Goal: Information Seeking & Learning: Learn about a topic

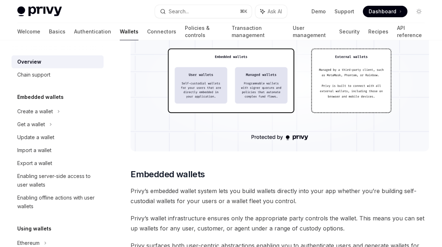
scroll to position [245, 0]
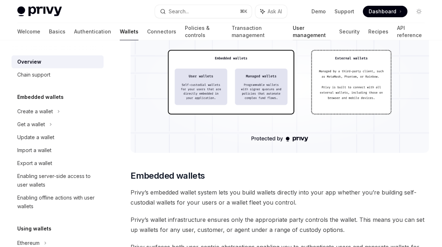
click at [293, 32] on link "User management" at bounding box center [311, 31] width 37 height 17
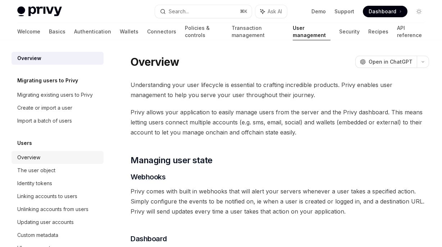
click at [26, 157] on div "Overview" at bounding box center [28, 157] width 23 height 9
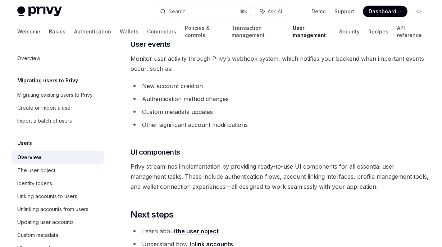
scroll to position [727, 0]
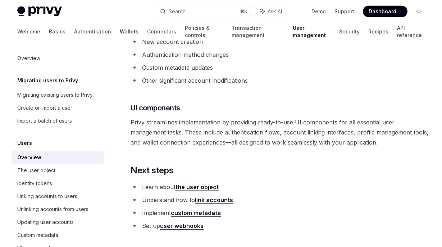
click at [120, 33] on link "Wallets" at bounding box center [129, 31] width 19 height 17
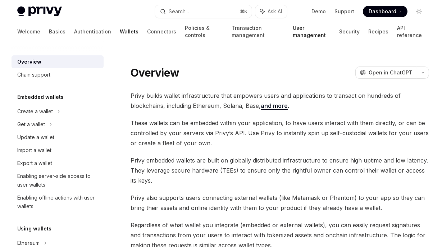
click at [296, 33] on link "User management" at bounding box center [311, 31] width 37 height 17
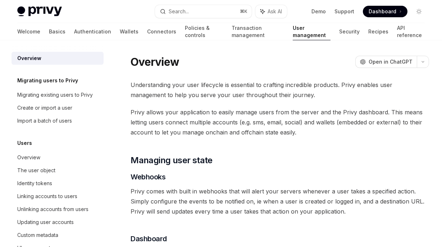
click at [57, 22] on div "Privy Docs home page Search... ⌘ K Ask AI Demo Support Dashboard Dashboard Sear…" at bounding box center [220, 11] width 407 height 23
click at [74, 33] on link "Authentication" at bounding box center [92, 31] width 37 height 17
type textarea "*"
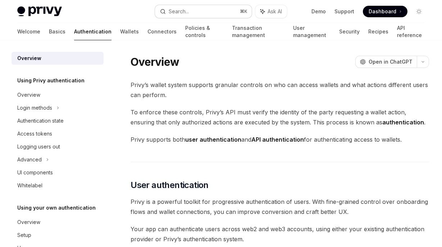
click at [180, 9] on div "Search..." at bounding box center [179, 11] width 20 height 9
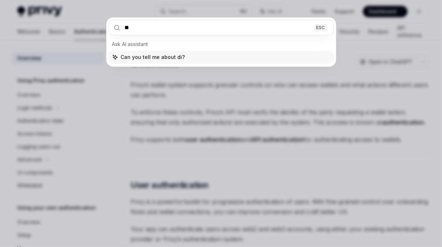
type input "***"
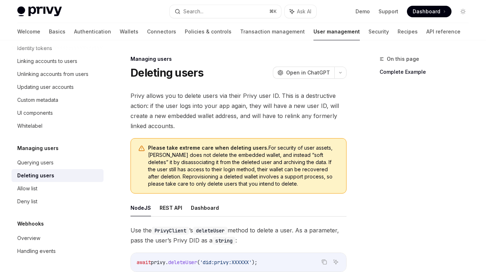
click at [313, 32] on link "User management" at bounding box center [336, 31] width 46 height 17
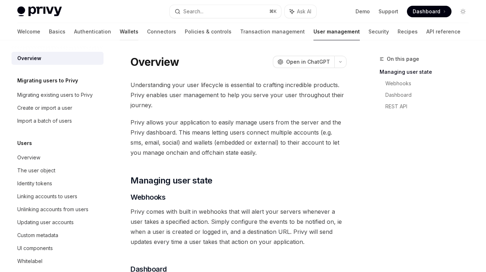
click at [120, 34] on link "Wallets" at bounding box center [129, 31] width 19 height 17
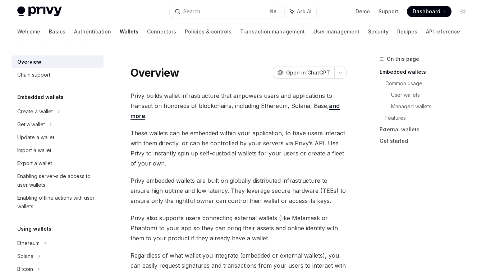
type textarea "*"
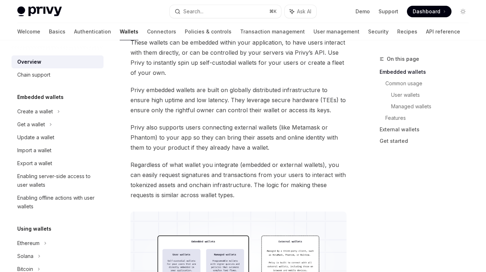
scroll to position [74, 0]
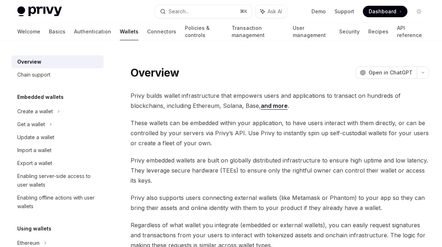
type textarea "*"
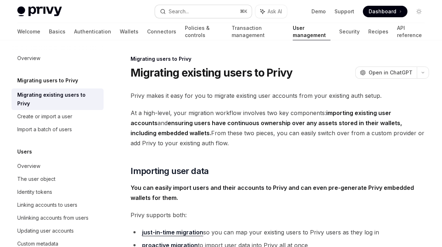
click at [219, 11] on button "Search... ⌘ K" at bounding box center [203, 11] width 97 height 13
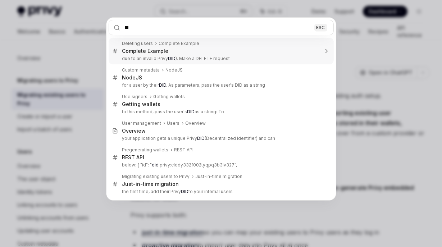
type input "*"
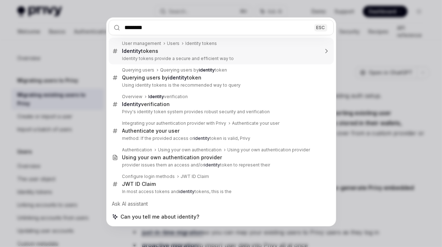
type input "********"
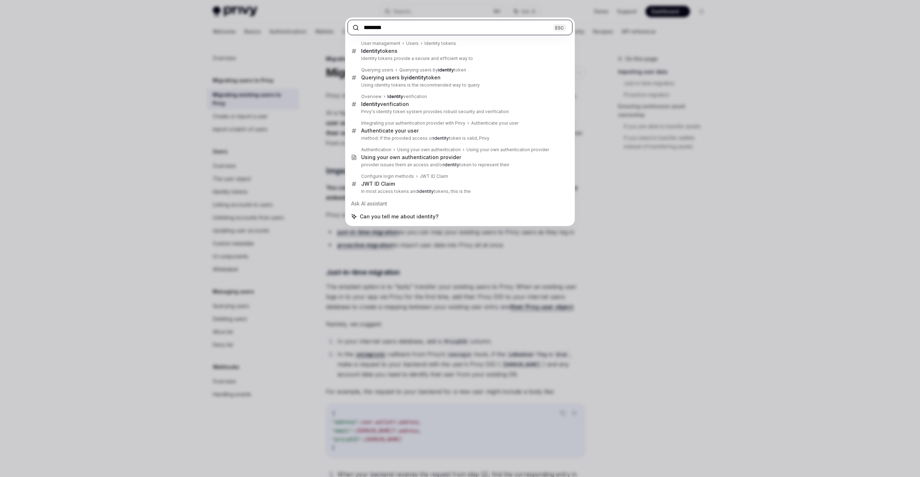
type textarea "*"
click at [127, 128] on div "******** ESC User management Users Identity tokens Identity tokens Identity tok…" at bounding box center [460, 238] width 920 height 477
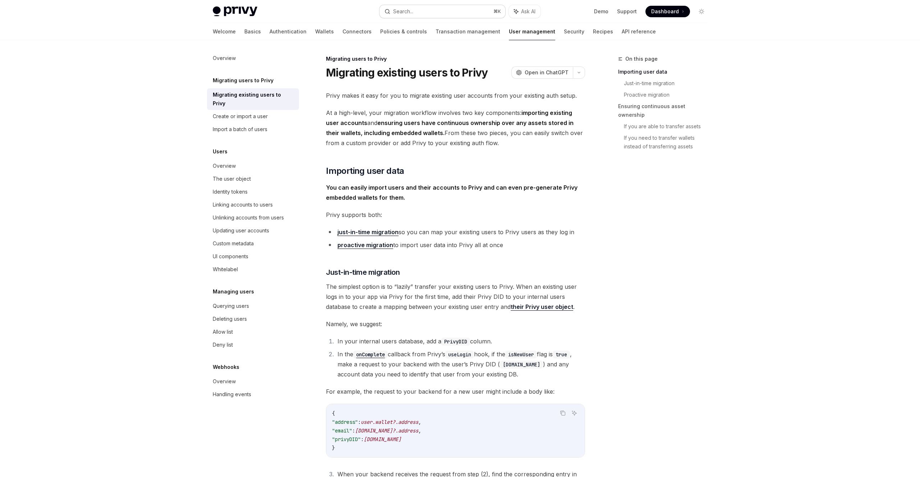
click at [424, 13] on button "Search... ⌘ K" at bounding box center [443, 11] width 126 height 13
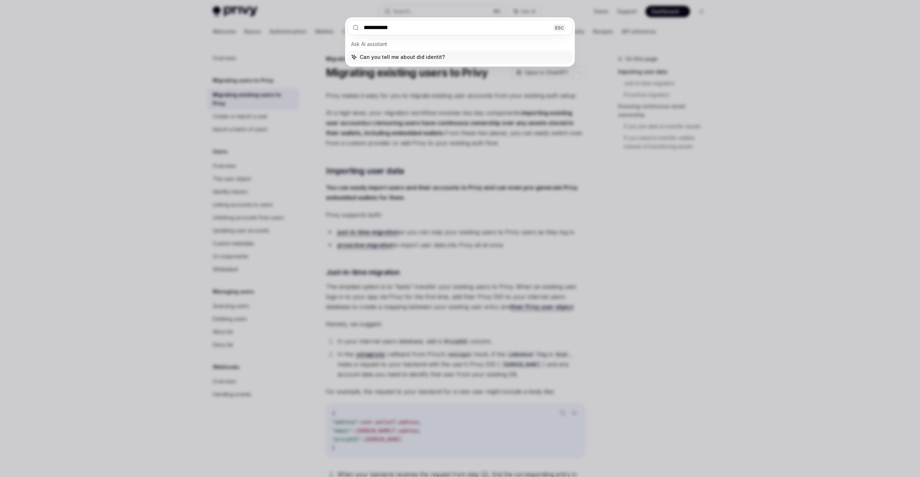
type input "**********"
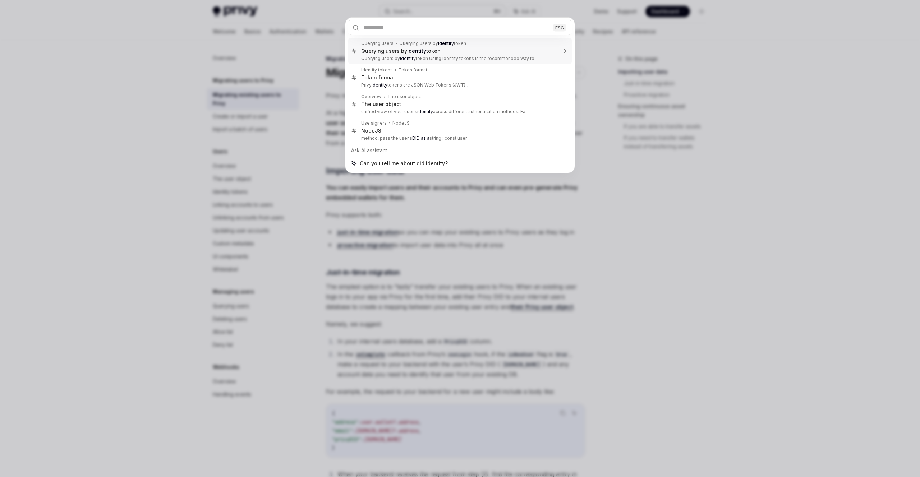
type textarea "*"
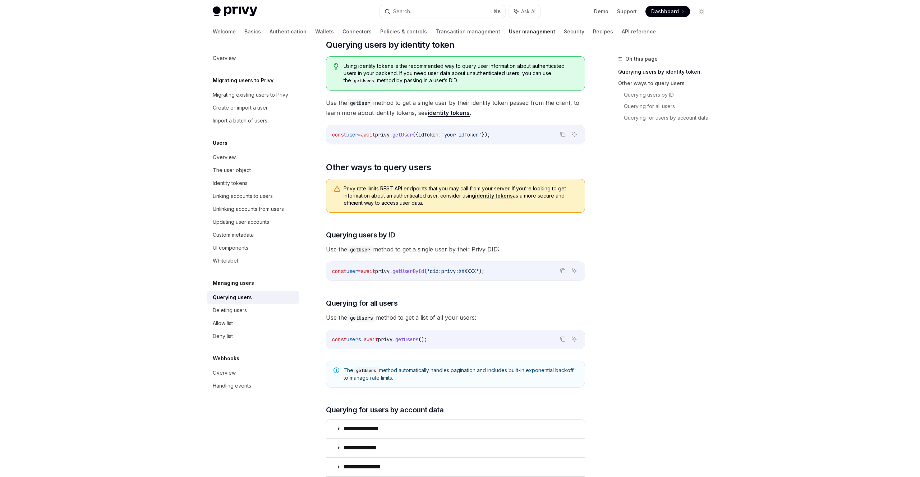
scroll to position [113, 0]
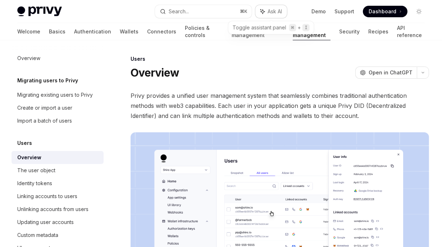
type textarea "*"
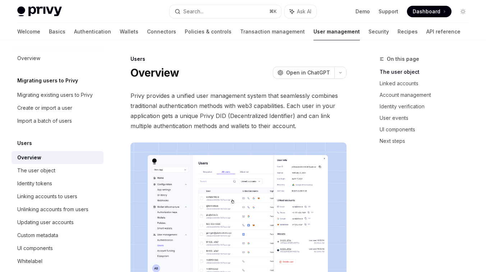
scroll to position [235, 0]
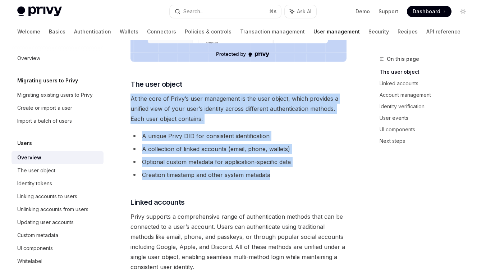
drag, startPoint x: 131, startPoint y: 100, endPoint x: 285, endPoint y: 176, distance: 171.7
copy div "At the core of Privy’s user management is the user object, which provides a uni…"
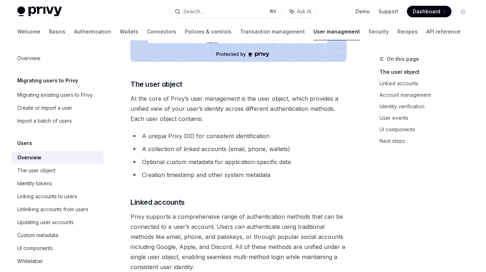
click at [318, 166] on li "Optional custom metadata for application-specific data" at bounding box center [238, 162] width 216 height 10
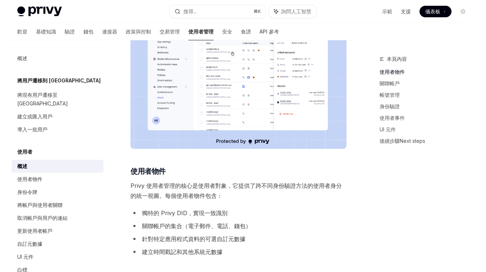
scroll to position [72, 0]
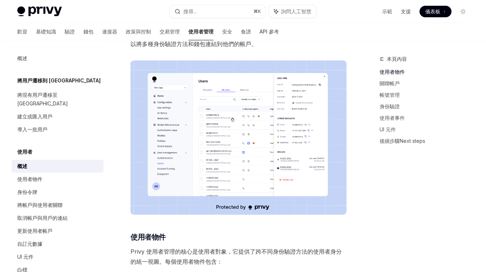
click at [224, 146] on img at bounding box center [238, 137] width 216 height 154
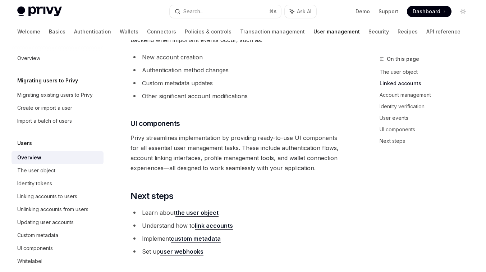
scroll to position [794, 0]
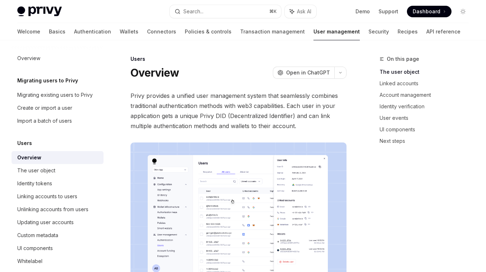
type textarea "*"
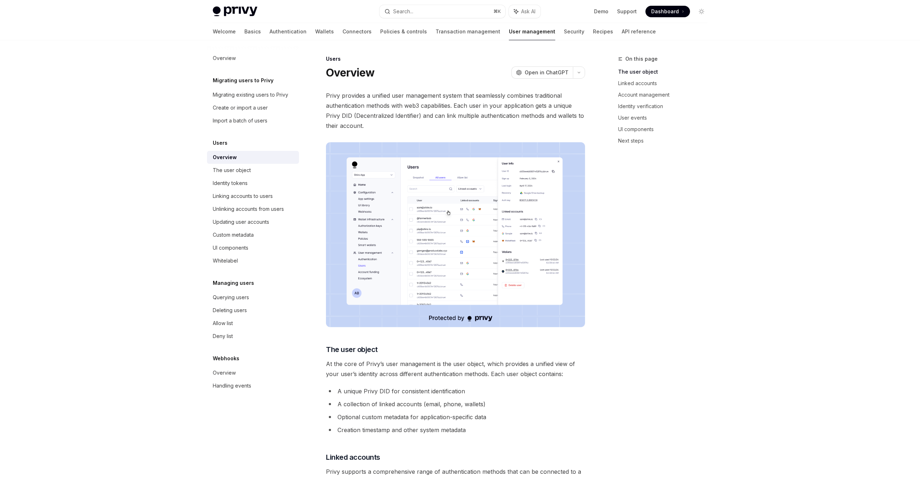
click at [449, 205] on img at bounding box center [455, 234] width 259 height 185
click at [509, 35] on link "User management" at bounding box center [532, 31] width 46 height 17
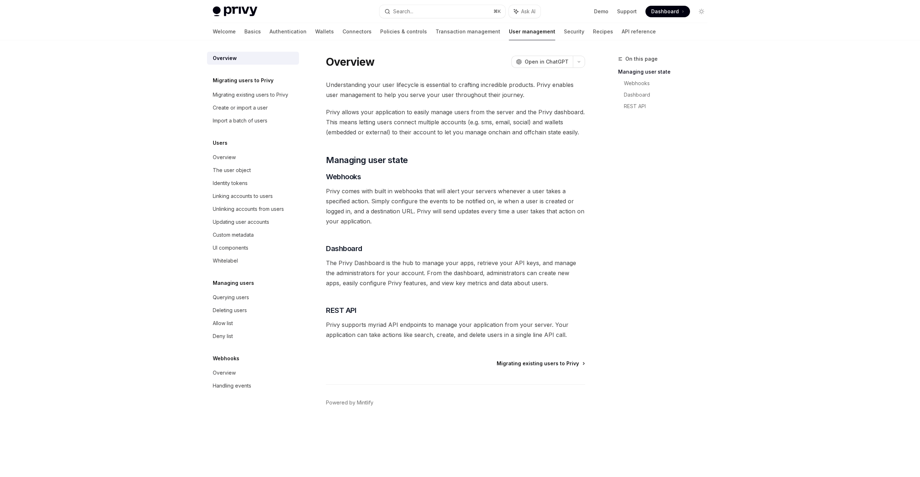
click at [540, 367] on span "Migrating existing users to Privy" at bounding box center [538, 363] width 82 height 7
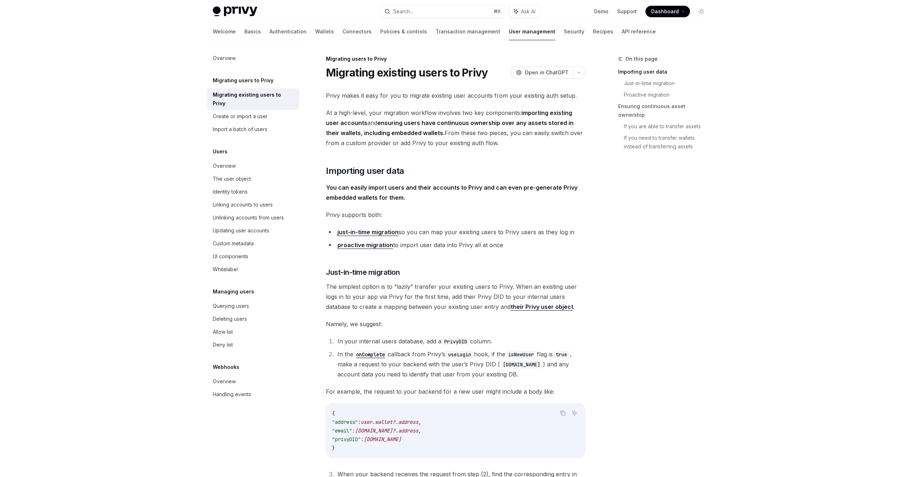
click at [509, 32] on link "User management" at bounding box center [532, 31] width 46 height 17
type textarea "*"
